Goal: Information Seeking & Learning: Learn about a topic

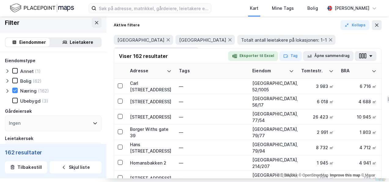
scroll to position [1653, 0]
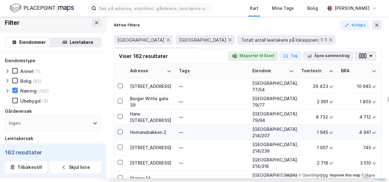
click at [154, 130] on div "Homansbakken 2" at bounding box center [151, 132] width 42 height 6
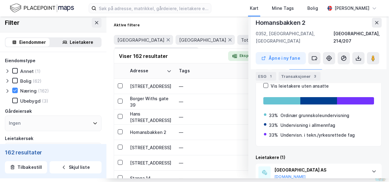
scroll to position [169, 0]
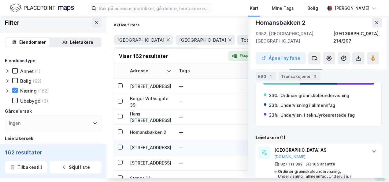
click at [138, 147] on div "[STREET_ADDRESS]" at bounding box center [151, 147] width 42 height 6
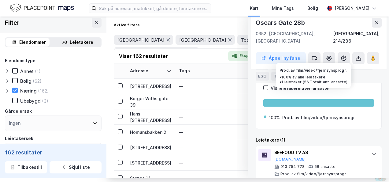
scroll to position [110, 0]
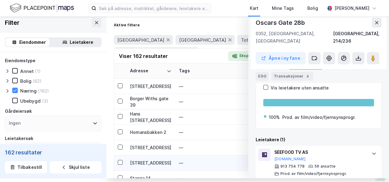
click at [153, 165] on div "[STREET_ADDRESS]" at bounding box center [151, 162] width 42 height 6
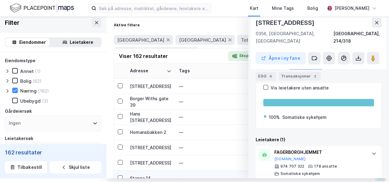
scroll to position [1714, 0]
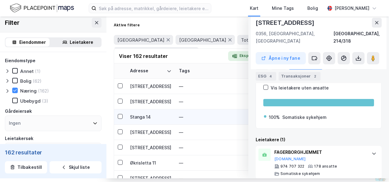
click at [139, 116] on div "Stanga 14" at bounding box center [151, 117] width 42 height 6
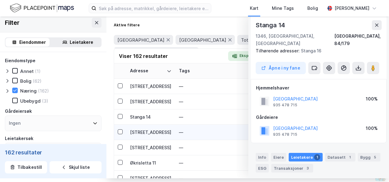
scroll to position [85, 0]
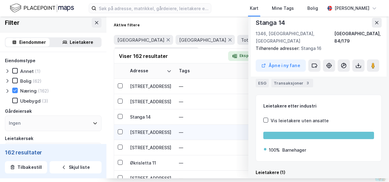
click at [136, 132] on div "[STREET_ADDRESS]" at bounding box center [151, 132] width 42 height 6
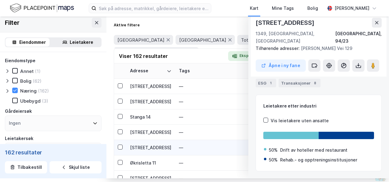
click at [138, 147] on div "[STREET_ADDRESS]" at bounding box center [151, 147] width 42 height 6
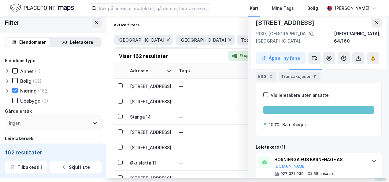
scroll to position [140, 0]
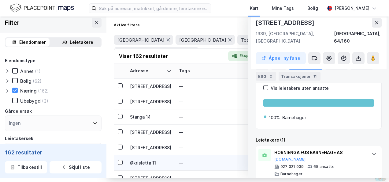
click at [136, 165] on div "Økrisletta 11" at bounding box center [151, 162] width 42 height 6
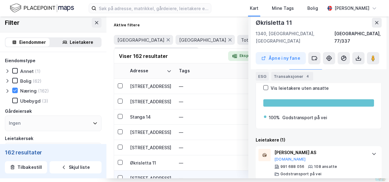
scroll to position [1745, 0]
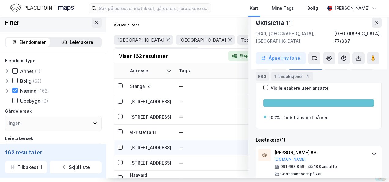
click at [148, 145] on div "[STREET_ADDRESS]" at bounding box center [151, 147] width 42 height 6
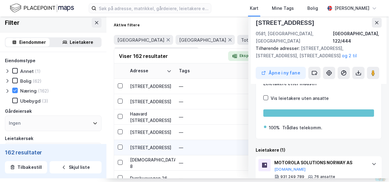
scroll to position [152, 0]
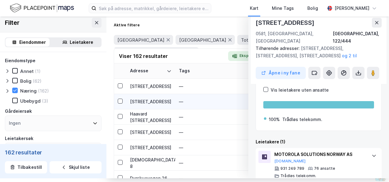
click at [146, 100] on div "[STREET_ADDRESS]" at bounding box center [151, 101] width 42 height 6
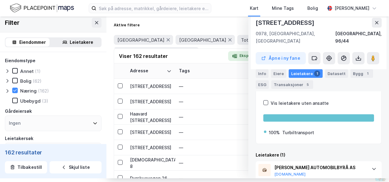
scroll to position [125, 0]
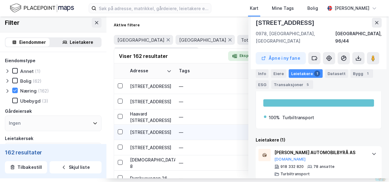
click at [137, 133] on div "[STREET_ADDRESS]" at bounding box center [151, 132] width 42 height 6
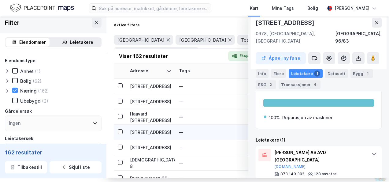
click at [149, 132] on div "[STREET_ADDRESS]" at bounding box center [151, 132] width 42 height 6
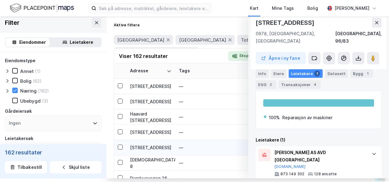
click at [145, 149] on div "[STREET_ADDRESS]" at bounding box center [151, 147] width 42 height 6
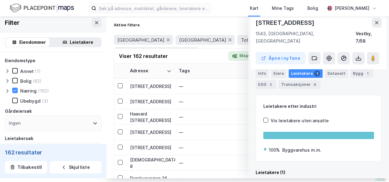
scroll to position [108, 0]
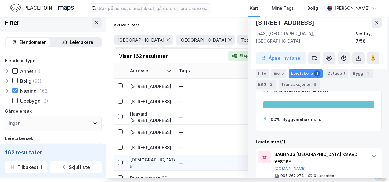
click at [147, 163] on div "[DEMOGRAPHIC_DATA] 8" at bounding box center [151, 162] width 42 height 13
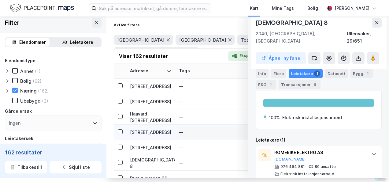
scroll to position [1836, 0]
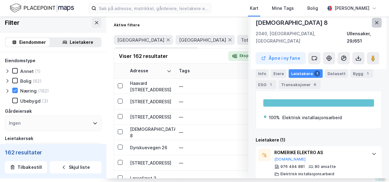
click at [375, 22] on icon at bounding box center [377, 22] width 5 height 5
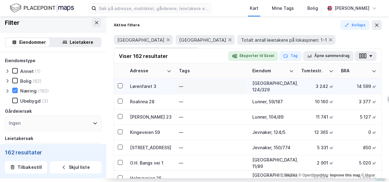
scroll to position [1989, 0]
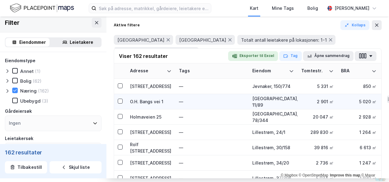
click at [144, 99] on div "O.H. Bangs vei 1" at bounding box center [151, 101] width 42 height 6
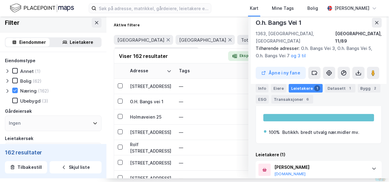
scroll to position [125, 0]
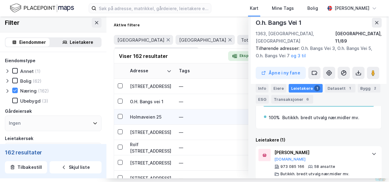
click at [140, 115] on div "Holmaveien 25" at bounding box center [151, 117] width 42 height 6
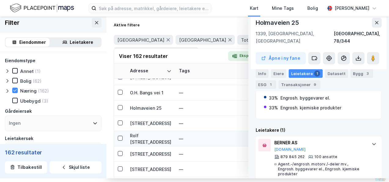
scroll to position [1989, 0]
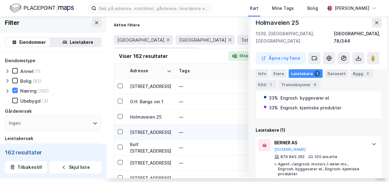
click at [139, 131] on div "[STREET_ADDRESS]" at bounding box center [151, 132] width 42 height 6
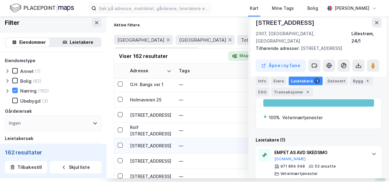
scroll to position [2020, 0]
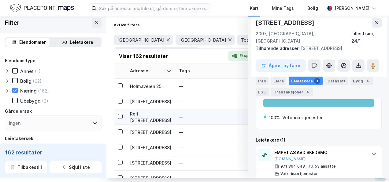
click at [139, 114] on div "Rolf [STREET_ADDRESS]" at bounding box center [151, 116] width 42 height 13
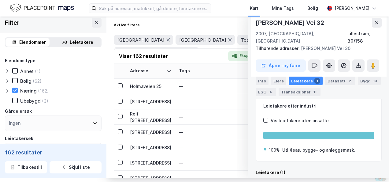
scroll to position [118, 0]
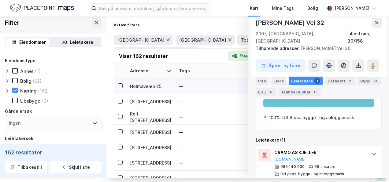
click at [154, 86] on div "Holmaveien 25" at bounding box center [151, 86] width 42 height 6
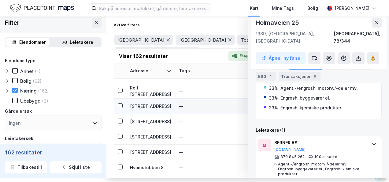
scroll to position [2051, 0]
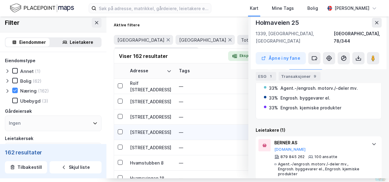
click at [161, 131] on div "[STREET_ADDRESS]" at bounding box center [151, 132] width 42 height 6
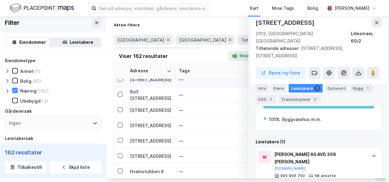
scroll to position [2020, 0]
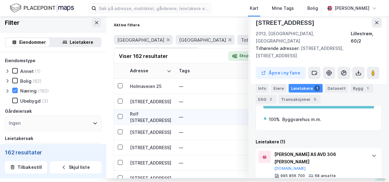
click at [147, 114] on div "Rolf [STREET_ADDRESS]" at bounding box center [151, 116] width 42 height 13
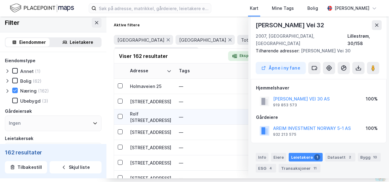
scroll to position [85, 0]
